Goal: Information Seeking & Learning: Compare options

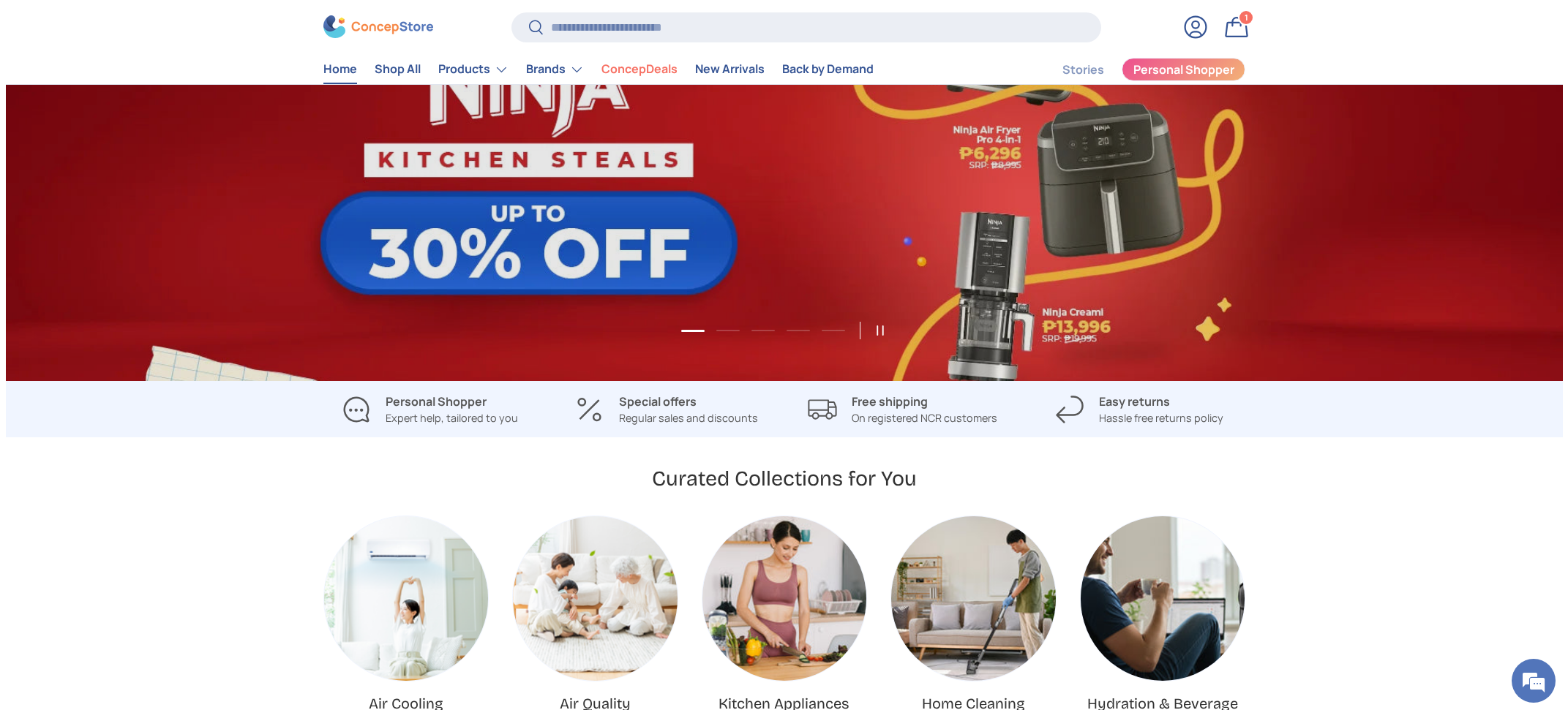
scroll to position [130, 0]
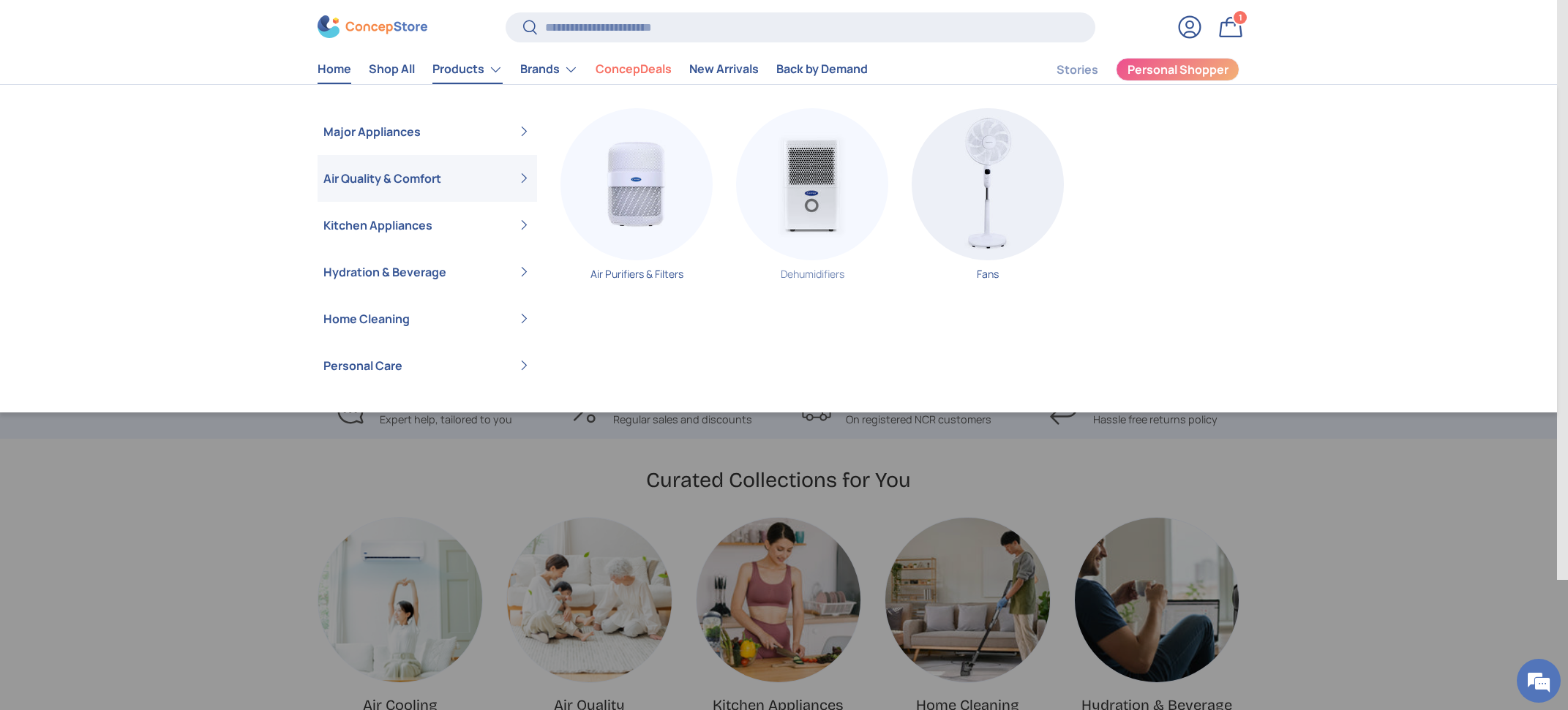
click at [805, 188] on img "Primary" at bounding box center [812, 185] width 152 height 152
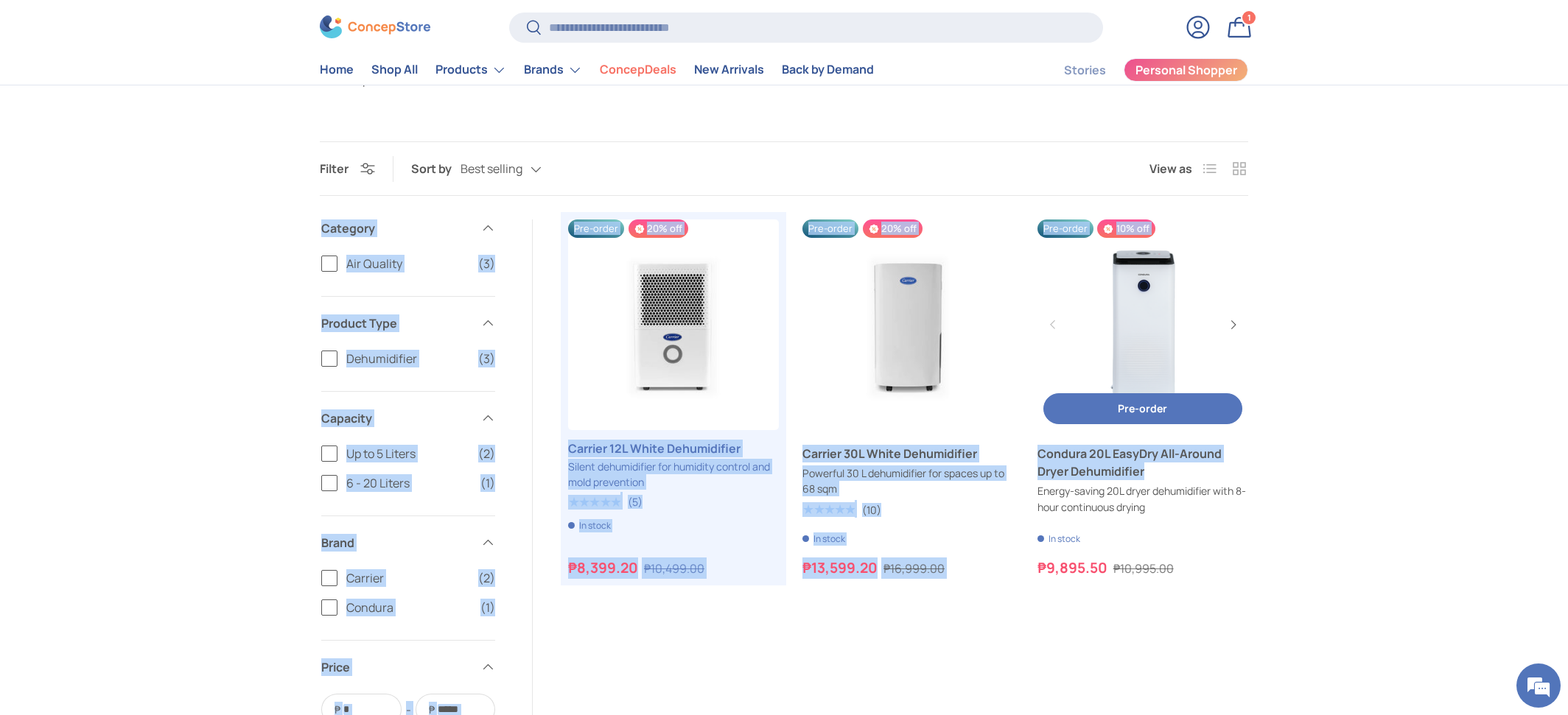
drag, startPoint x: 546, startPoint y: 206, endPoint x: 1239, endPoint y: 533, distance: 766.3
click at [1239, 532] on div "Filter Filter & Sort Sort by Best selling Featured Best selling Alphabetically,…" at bounding box center [784, 531] width 1023 height 780
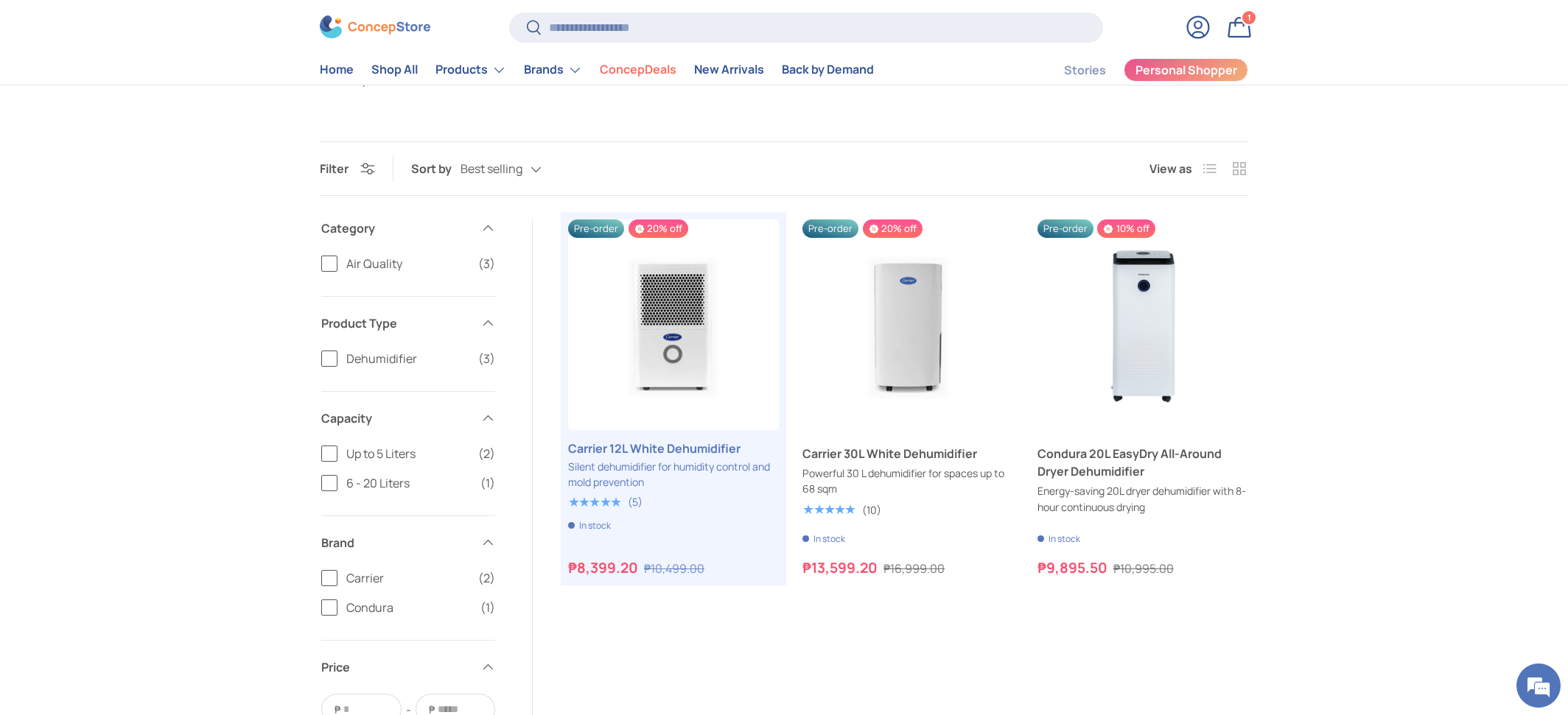
click at [1355, 595] on div "Filter Filter & Sort Sort by Best selling Featured Best selling Alphabetically,…" at bounding box center [784, 531] width 1568 height 780
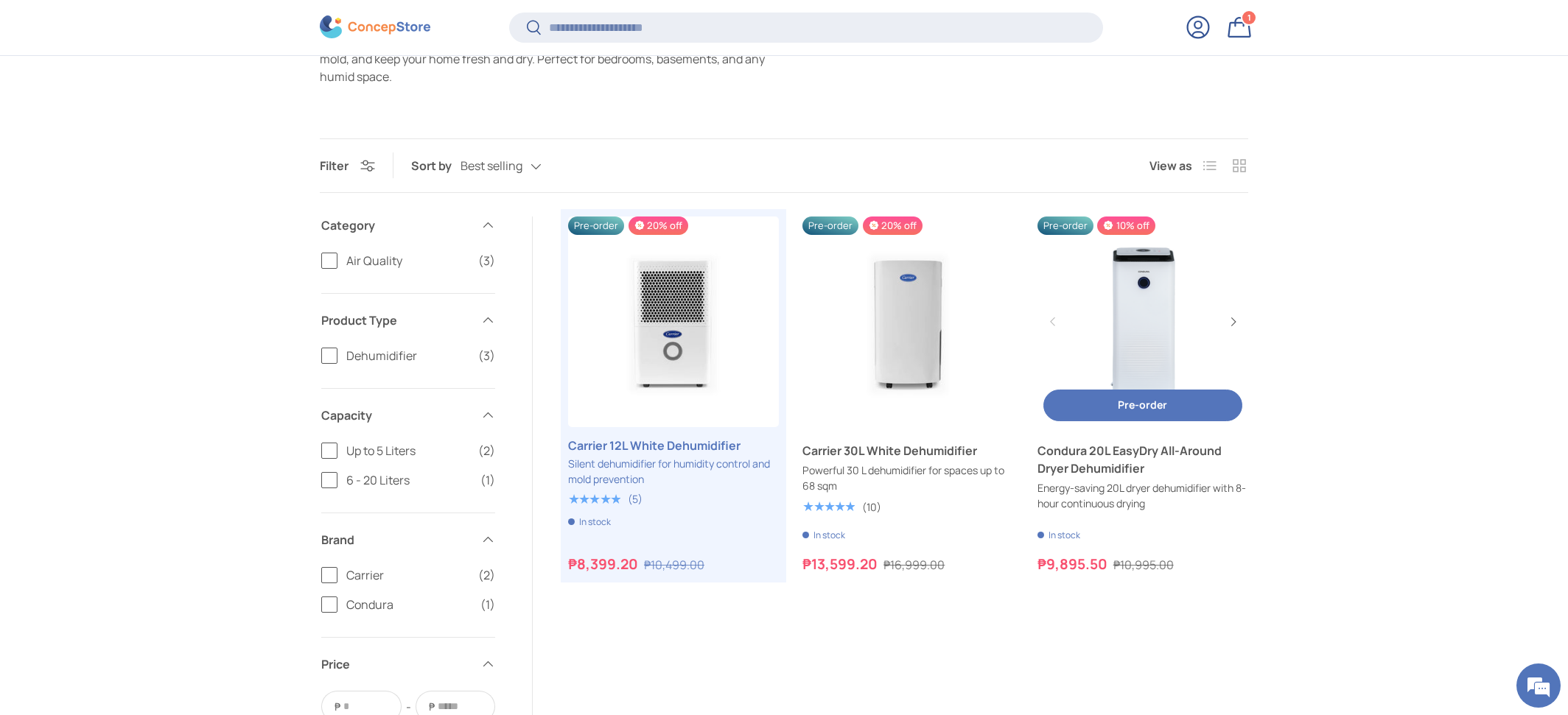
scroll to position [211, 0]
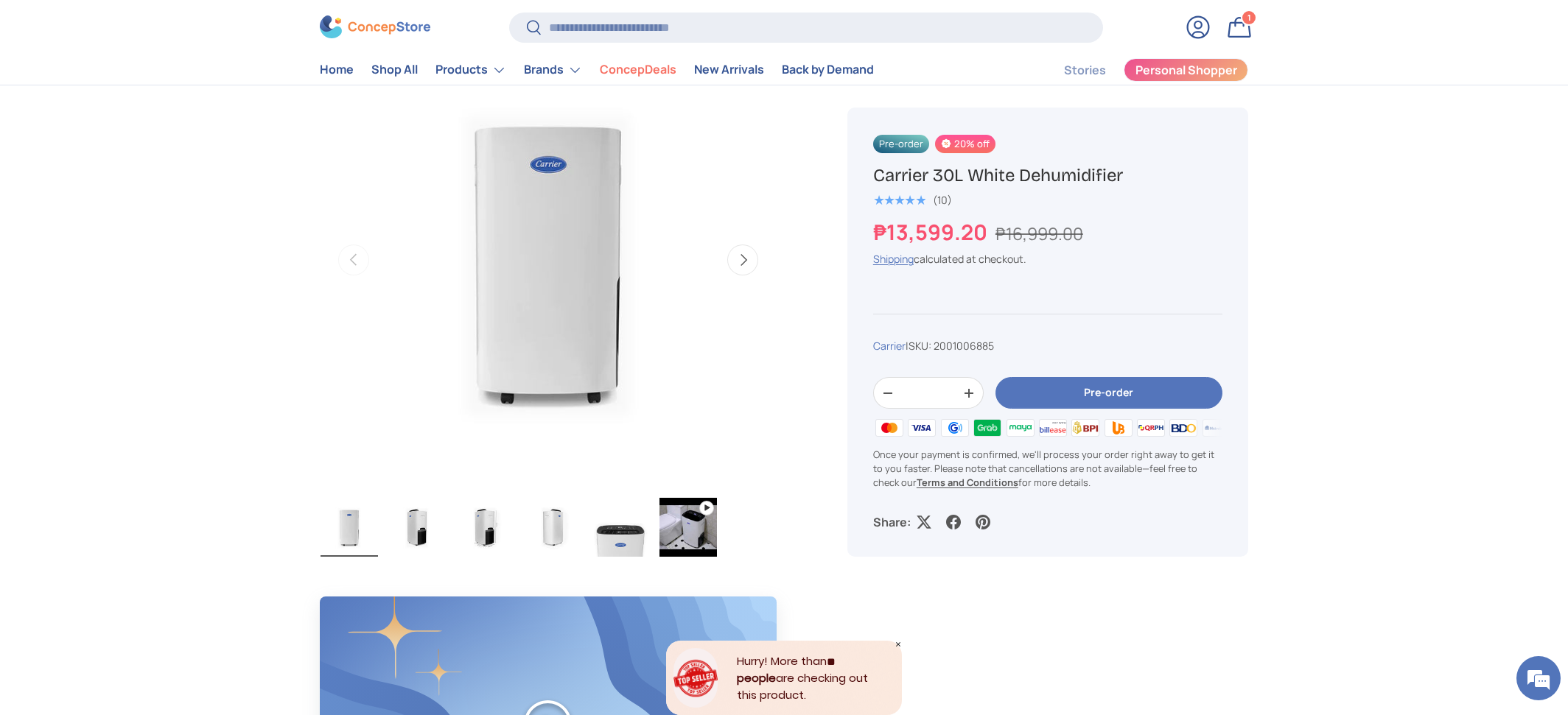
scroll to position [507, 0]
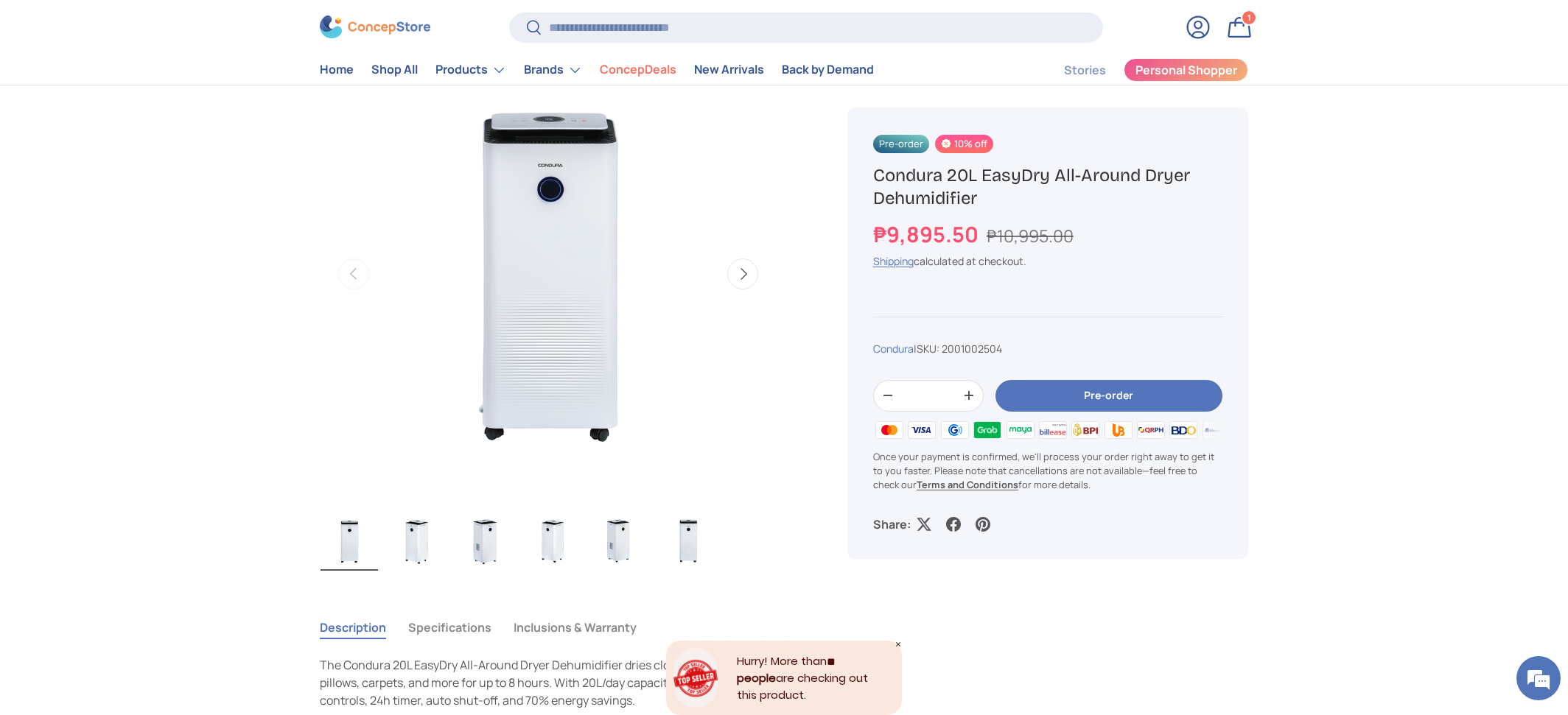
scroll to position [507, 0]
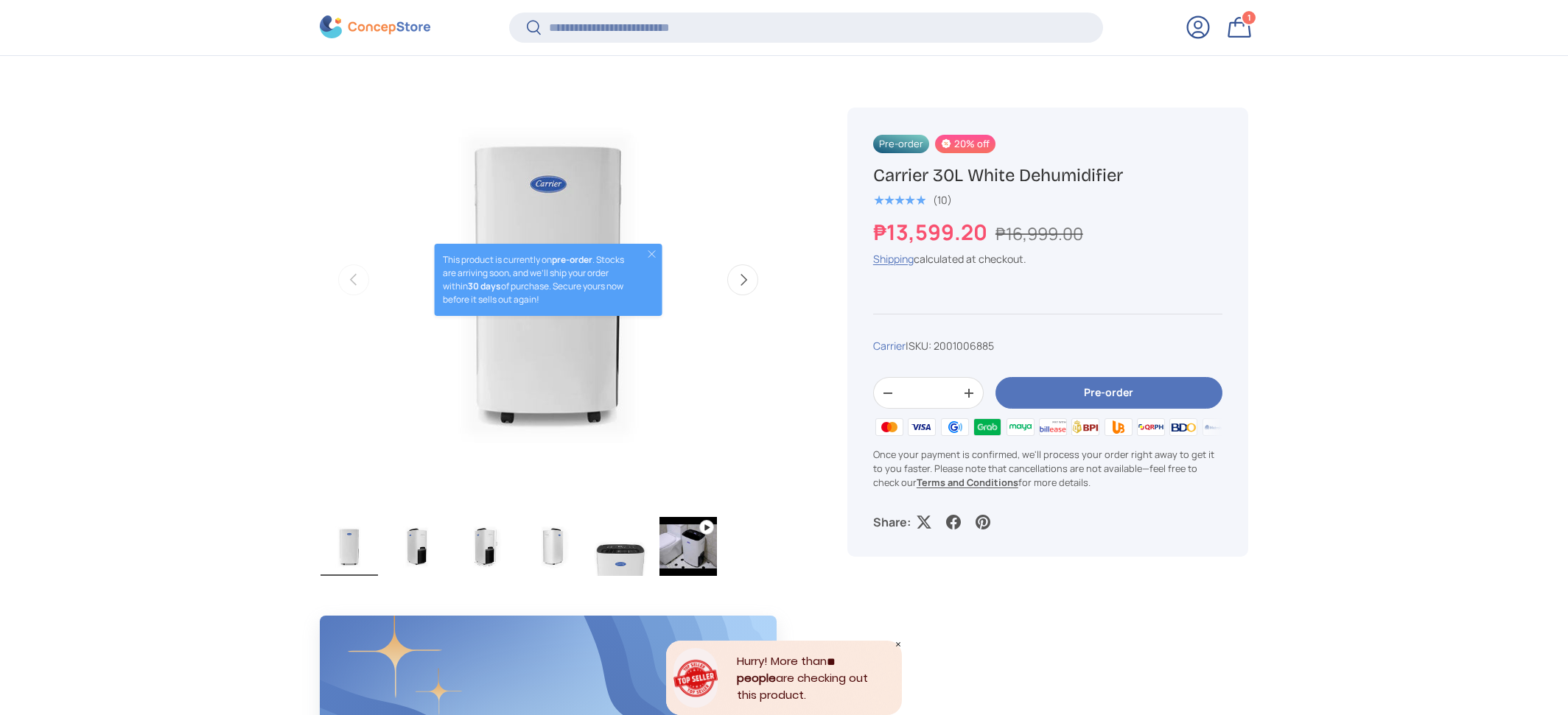
scroll to position [507, 0]
